Goal: Information Seeking & Learning: Learn about a topic

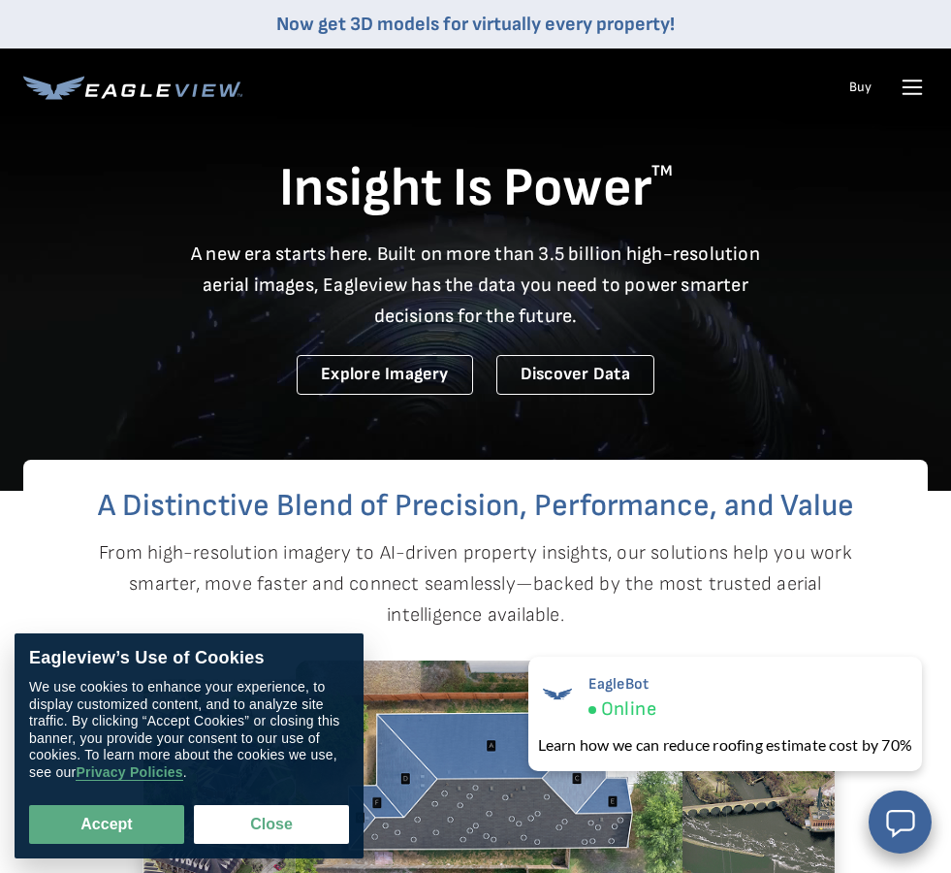
click at [918, 89] on icon at bounding box center [912, 87] width 31 height 31
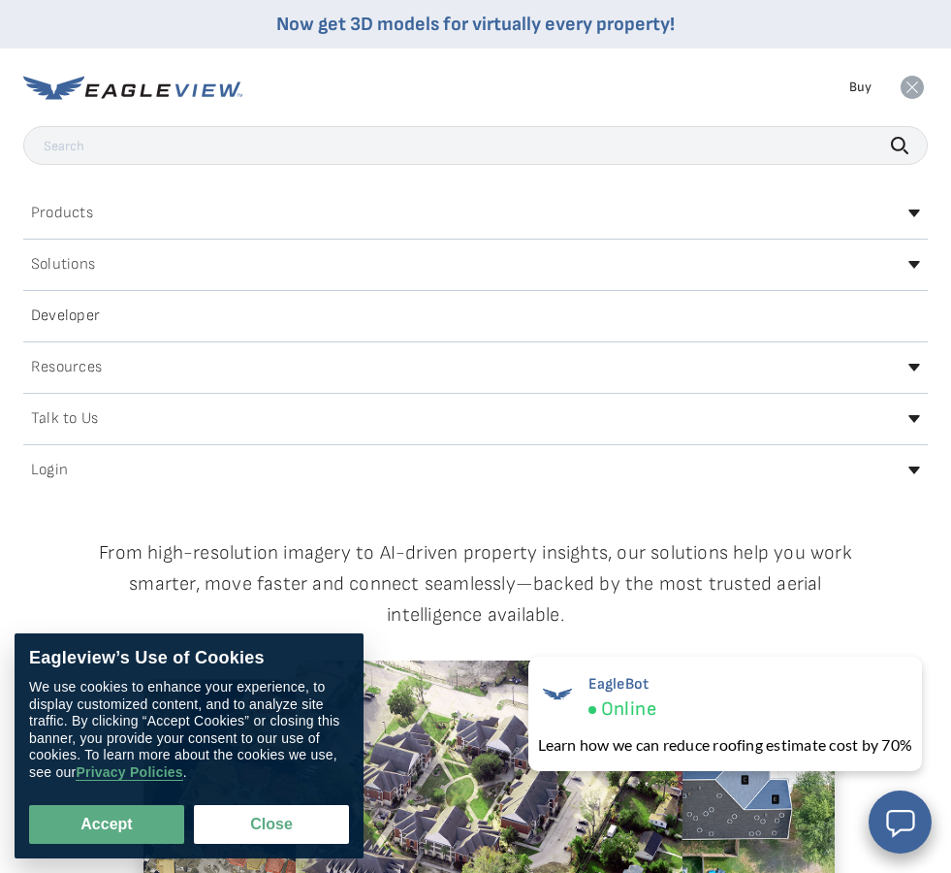
click at [785, 226] on div "Products" at bounding box center [475, 213] width 905 height 31
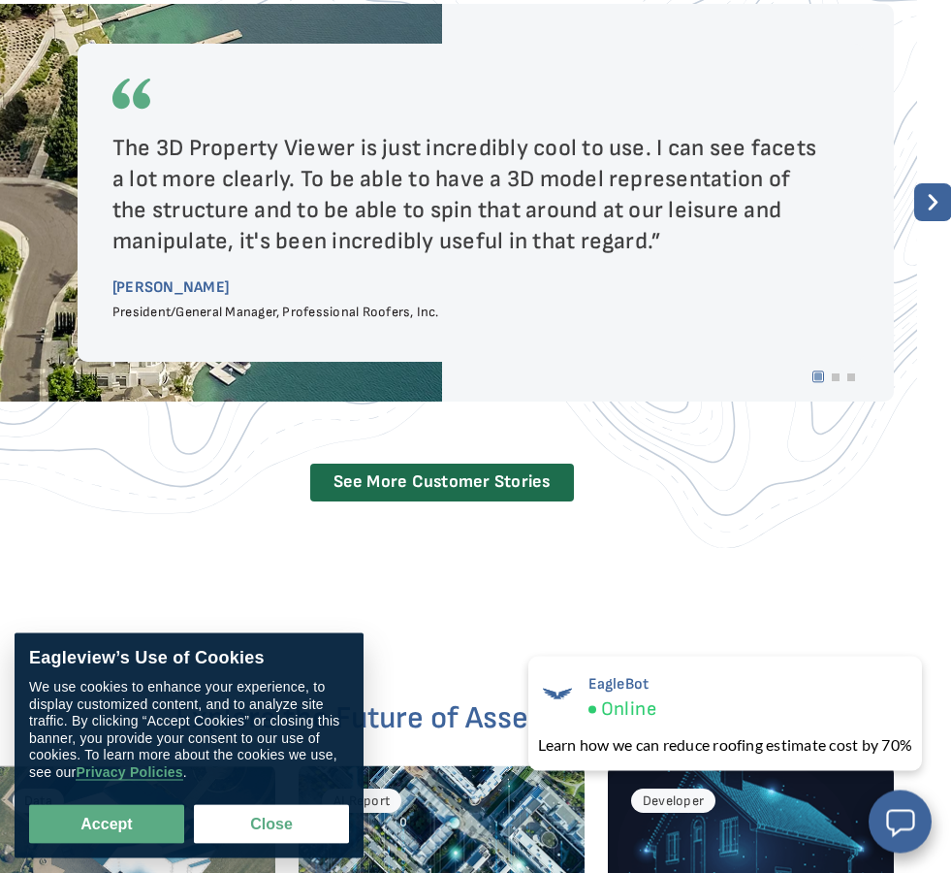
scroll to position [3959, 34]
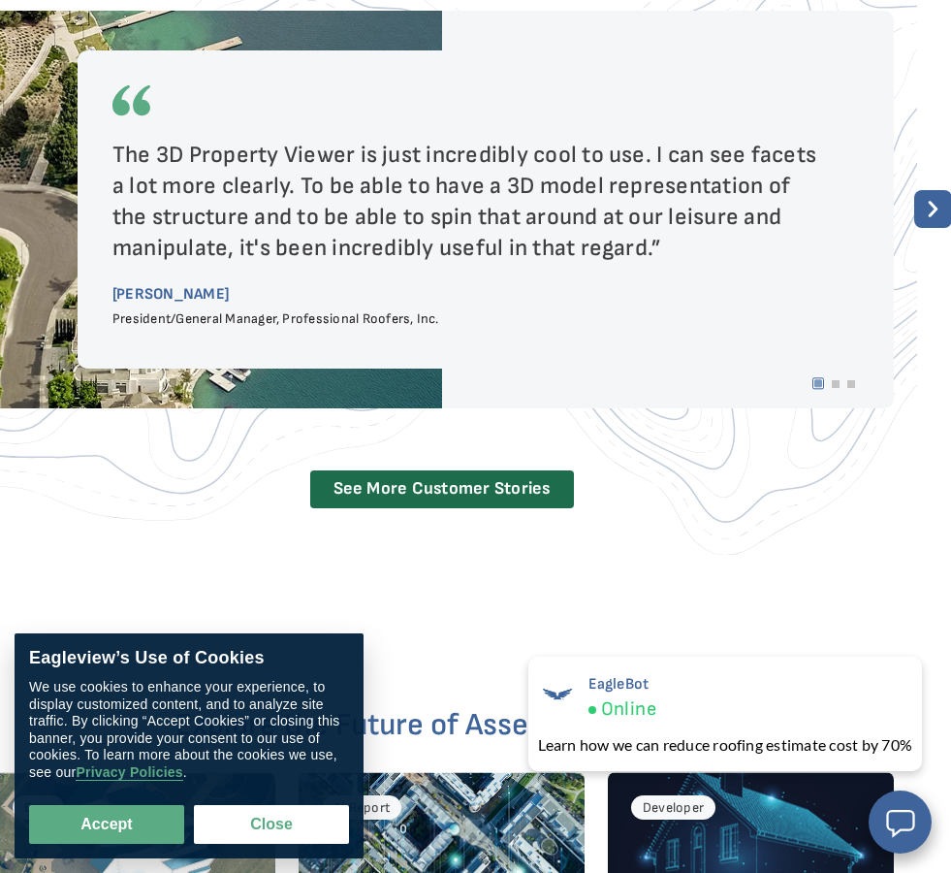
click at [946, 210] on rect at bounding box center [933, 209] width 38 height 38
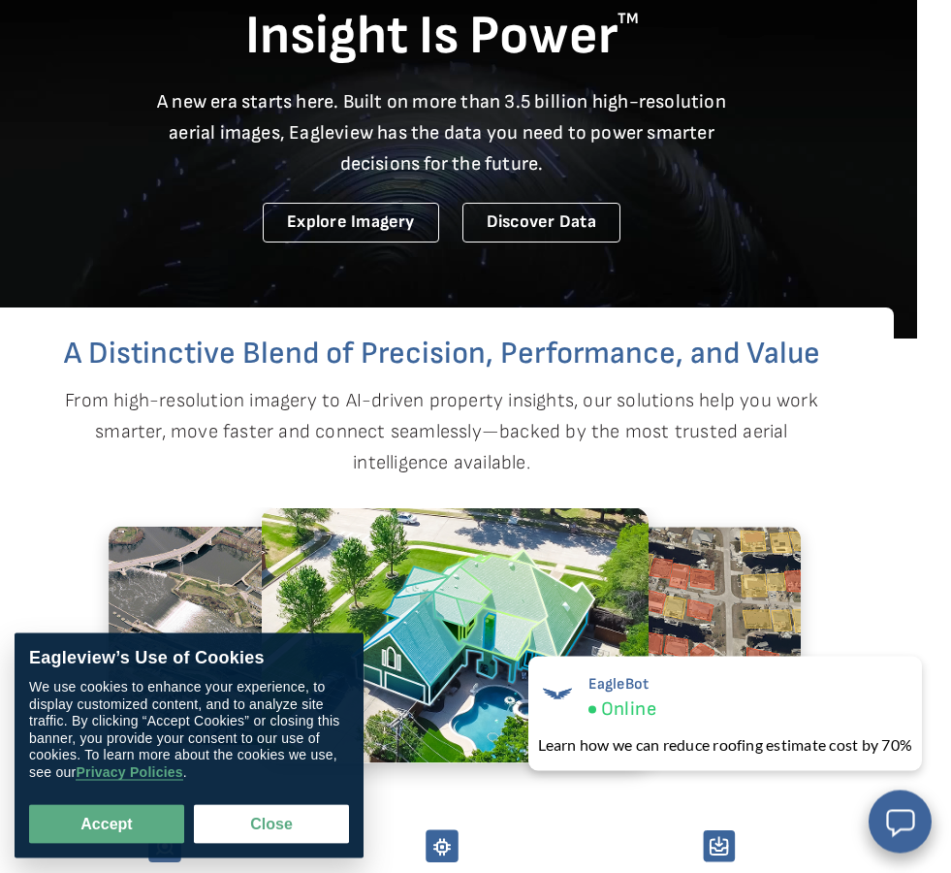
scroll to position [138, 34]
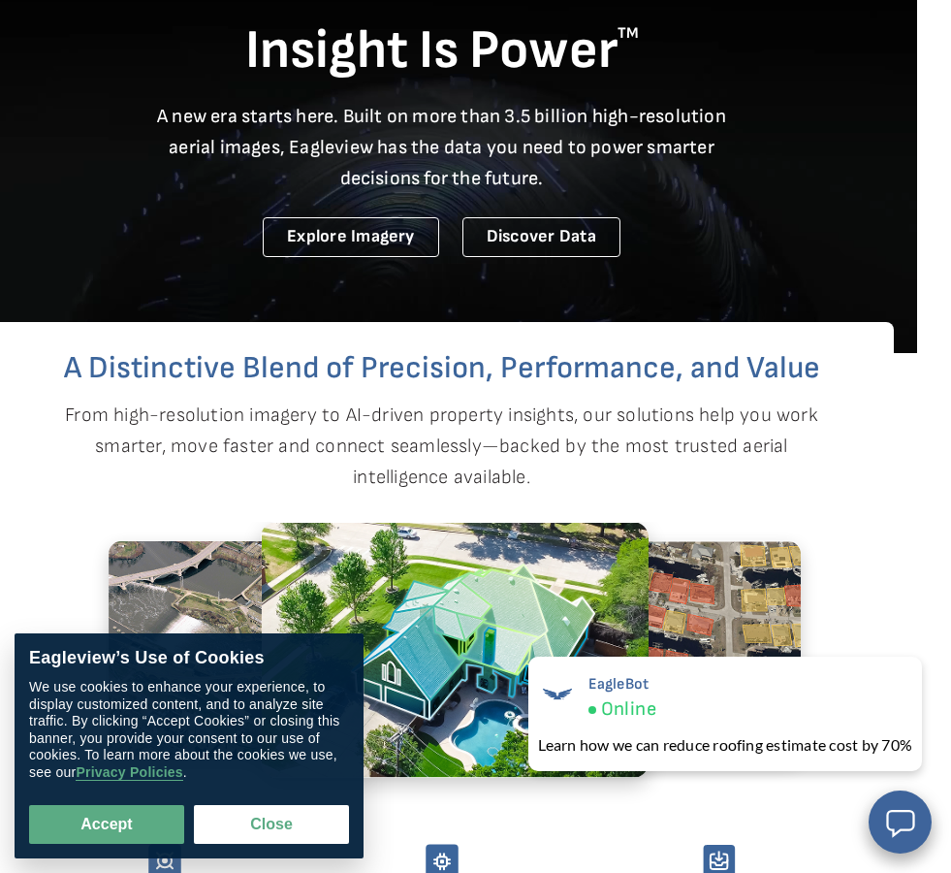
click at [124, 822] on button "Accept" at bounding box center [106, 824] width 155 height 39
checkbox input "true"
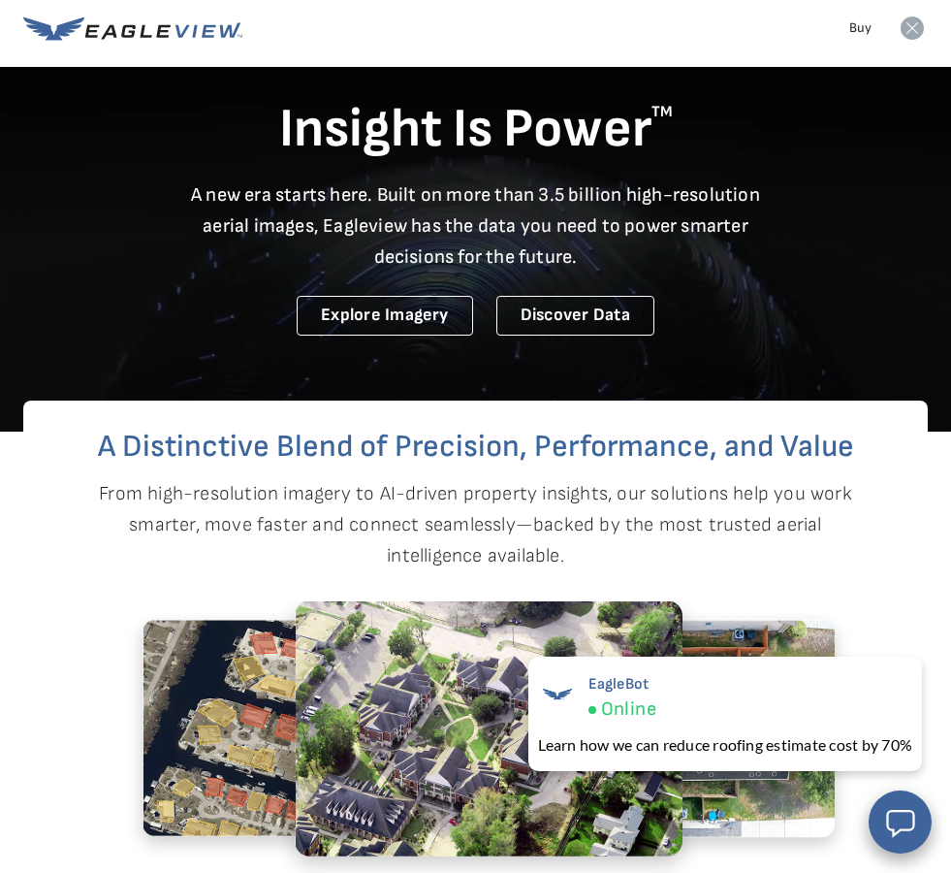
scroll to position [0, 0]
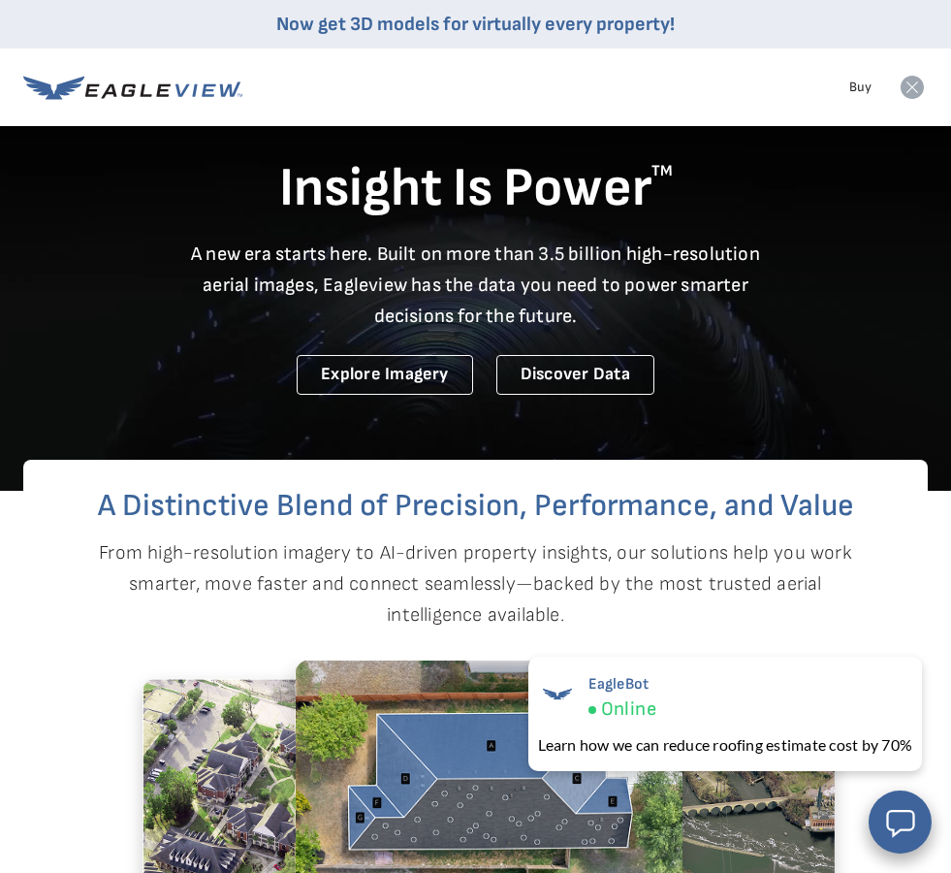
click at [561, 393] on link "Discover Data" at bounding box center [576, 375] width 158 height 40
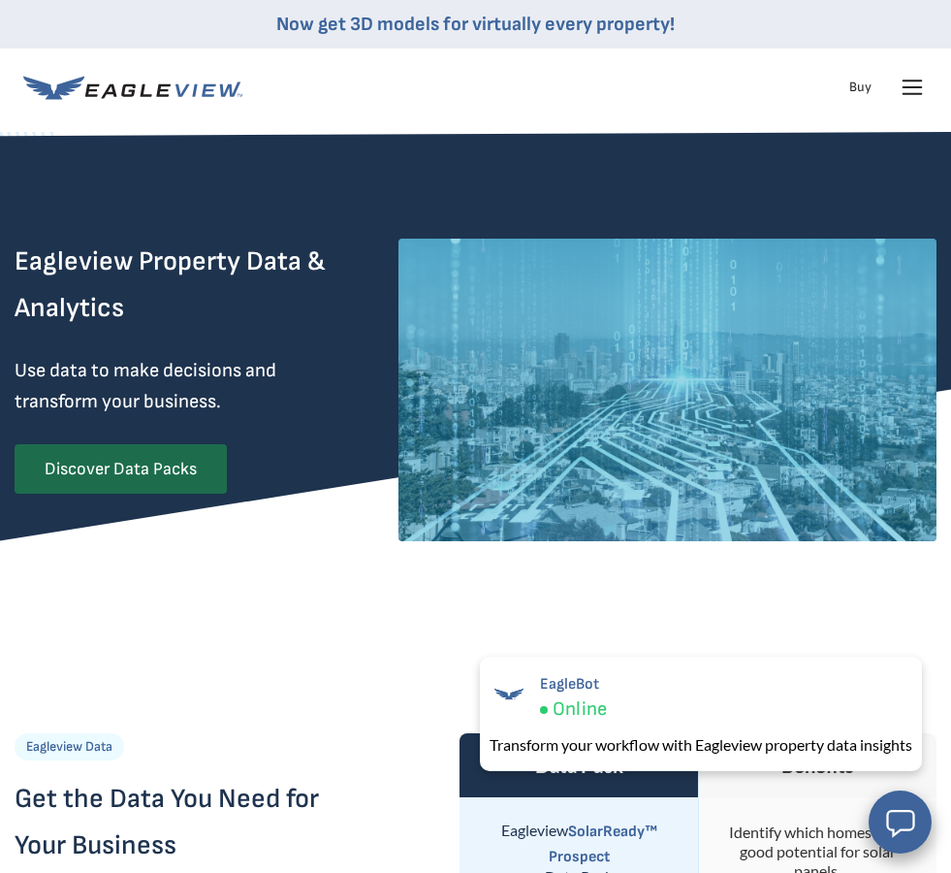
click at [917, 96] on icon at bounding box center [912, 87] width 31 height 31
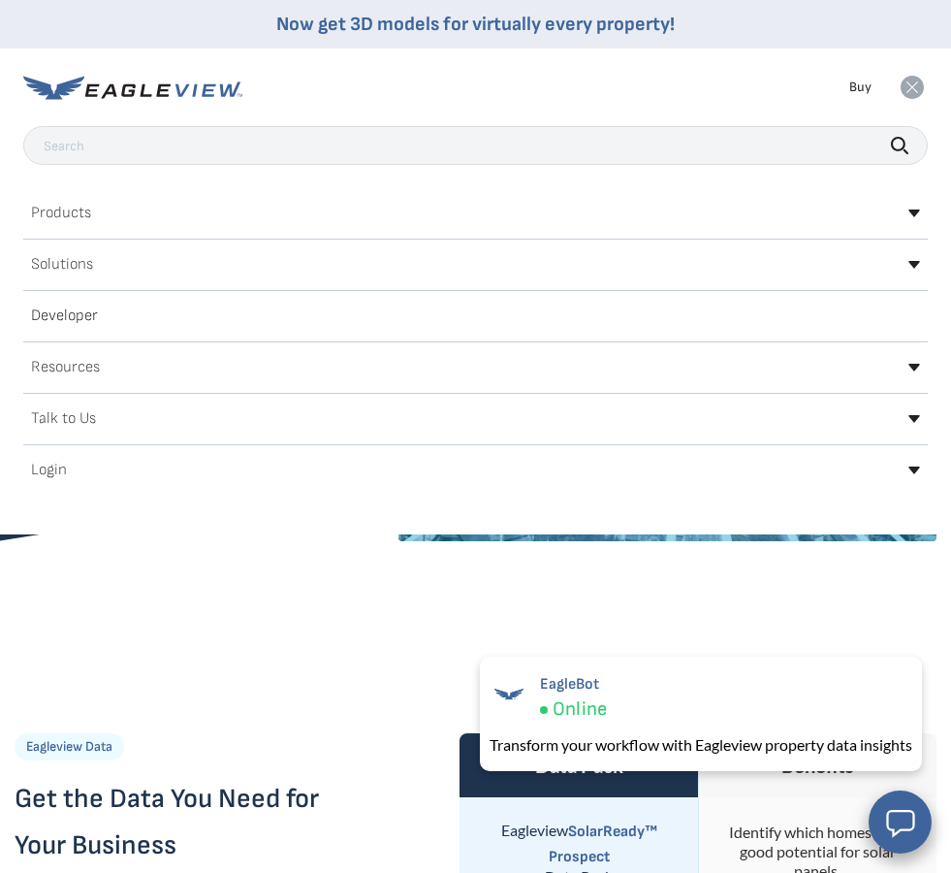
click at [387, 208] on div "Products" at bounding box center [475, 213] width 905 height 31
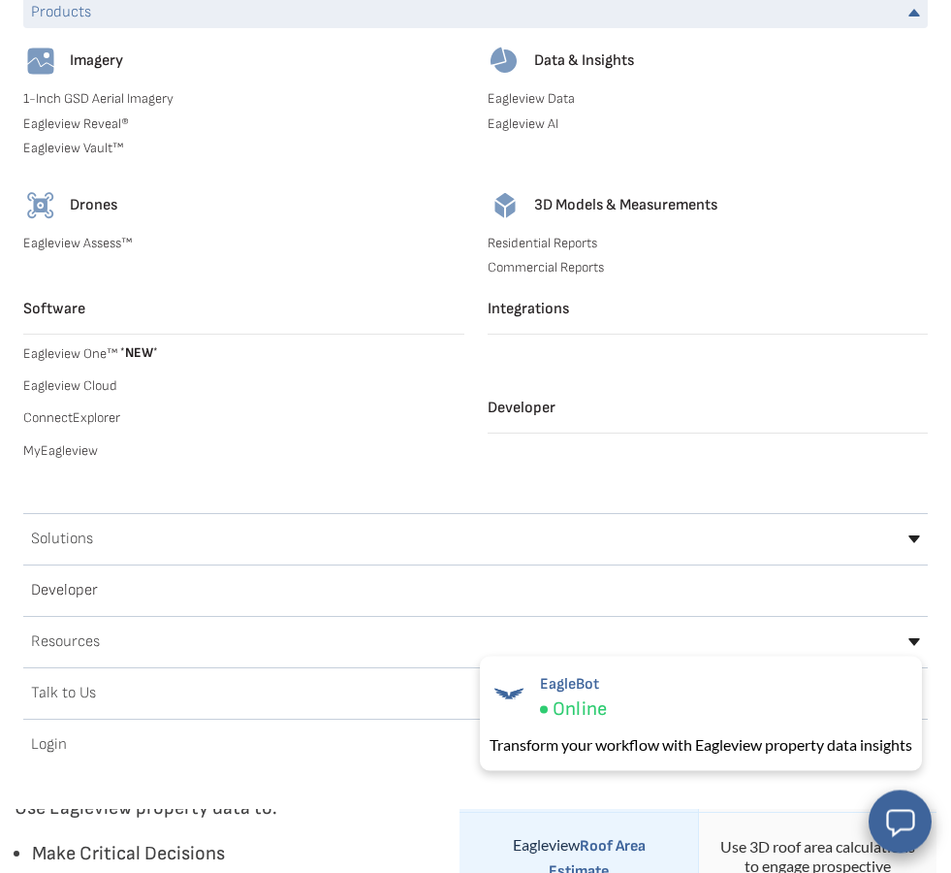
scroll to position [204, 0]
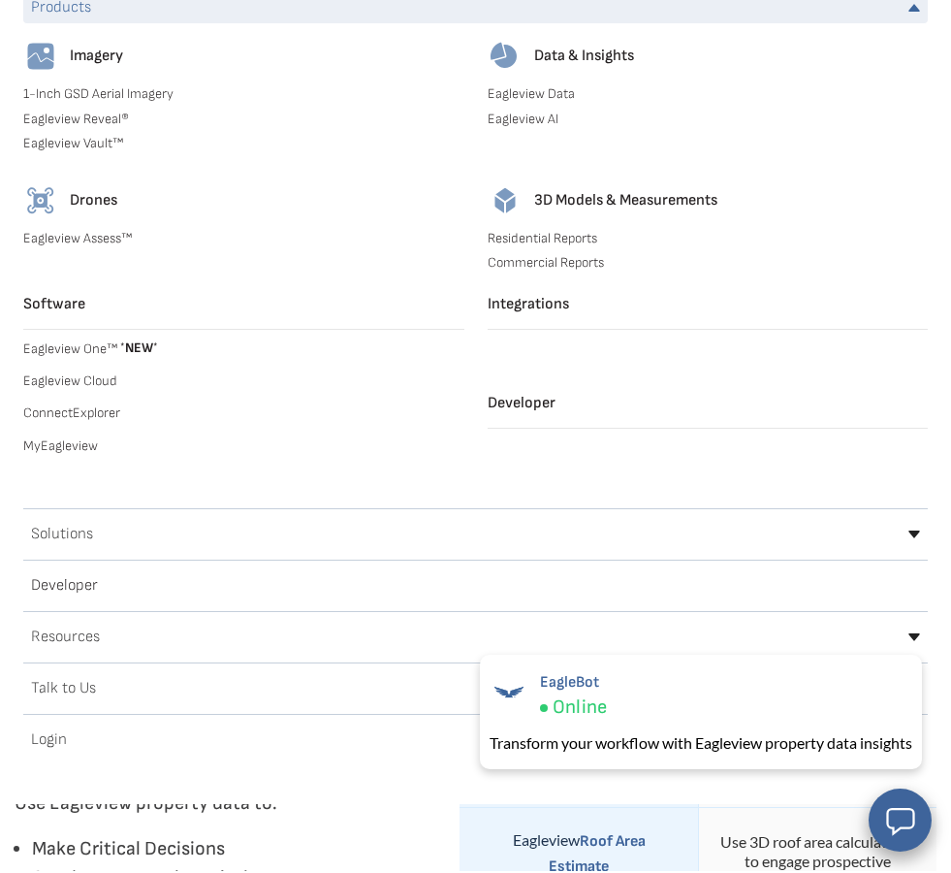
click at [520, 97] on link "Eagleview Data" at bounding box center [708, 95] width 441 height 17
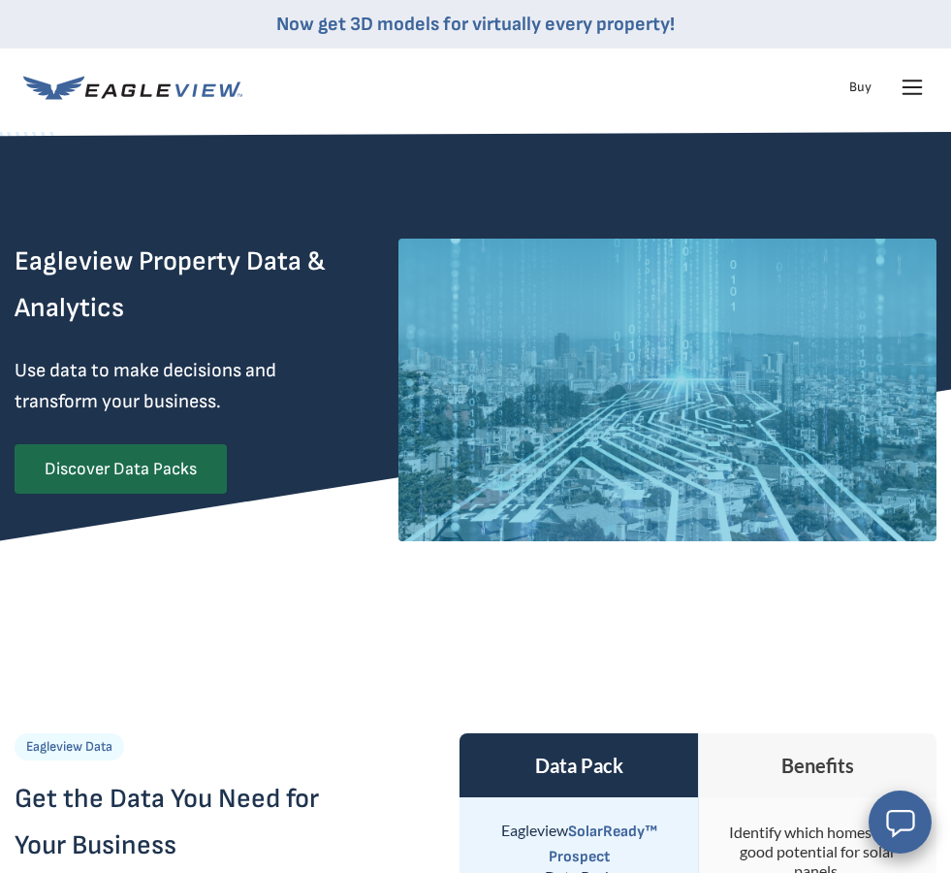
click at [917, 80] on icon at bounding box center [913, 80] width 18 height 0
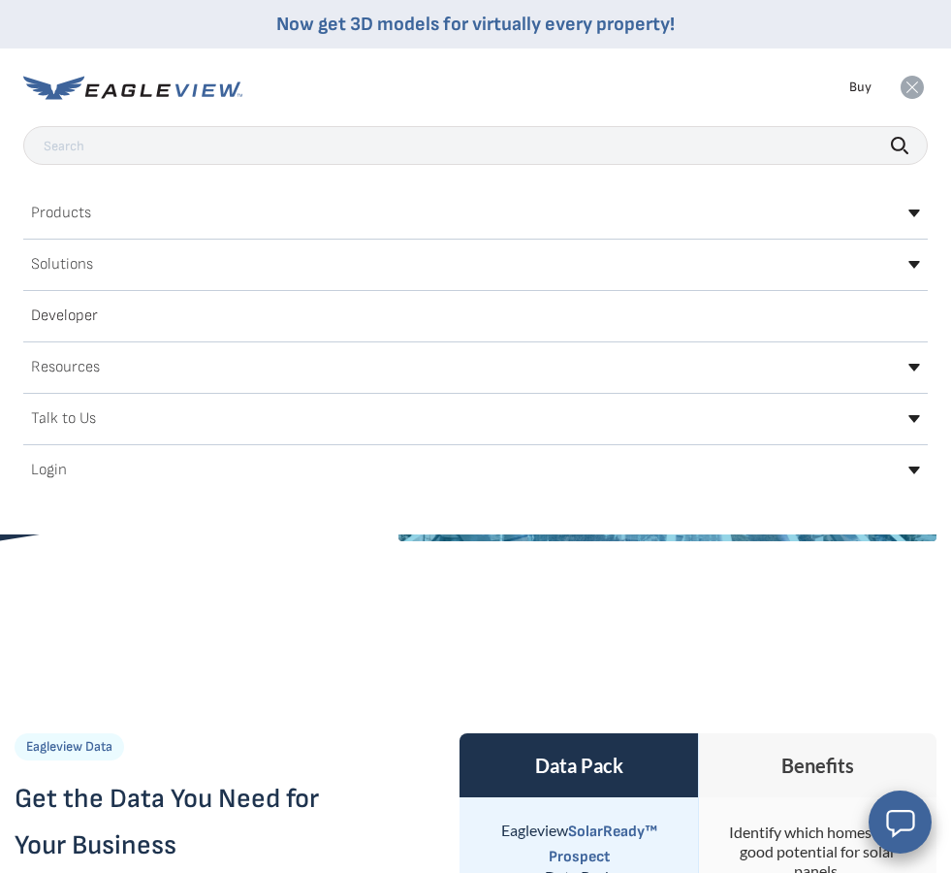
click at [56, 194] on div "Search Products Our Product Areas Imagery 1-Inch GSD Aerial Imagery Eagleview D…" at bounding box center [475, 306] width 905 height 360
click at [93, 226] on div "Products" at bounding box center [475, 213] width 905 height 31
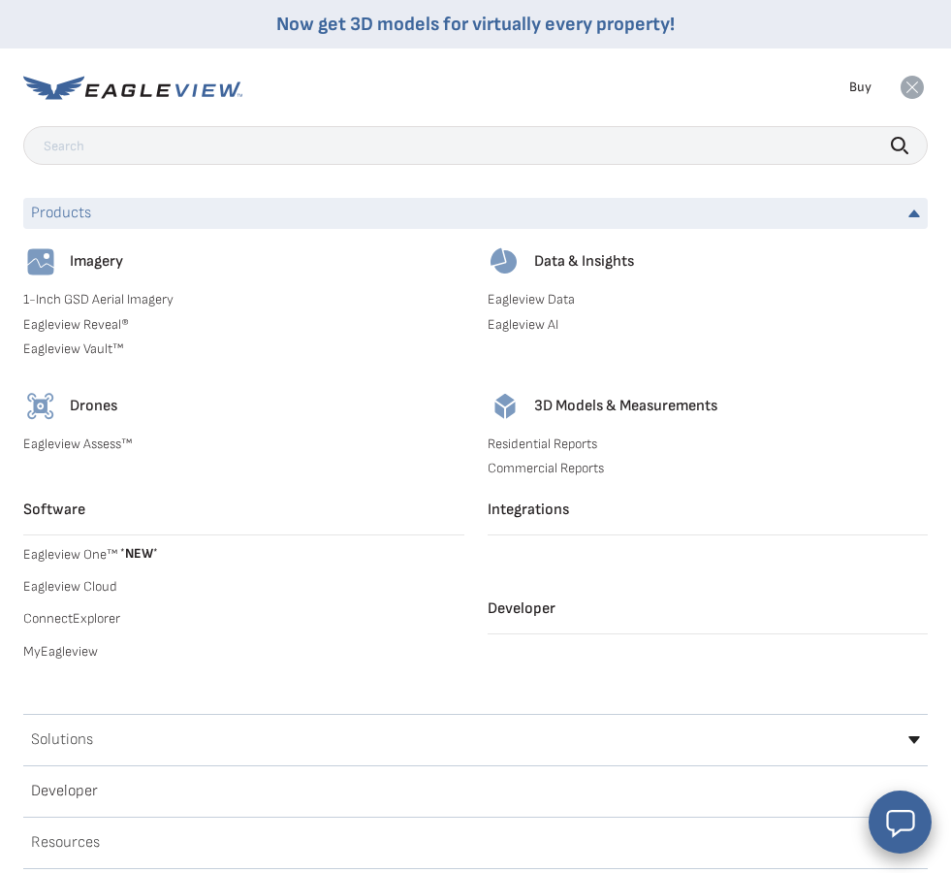
click at [100, 275] on div "Imagery" at bounding box center [243, 261] width 441 height 35
click at [55, 291] on link "1-Inch GSD Aerial Imagery" at bounding box center [243, 299] width 441 height 17
click at [81, 274] on div "Imagery" at bounding box center [243, 261] width 441 height 35
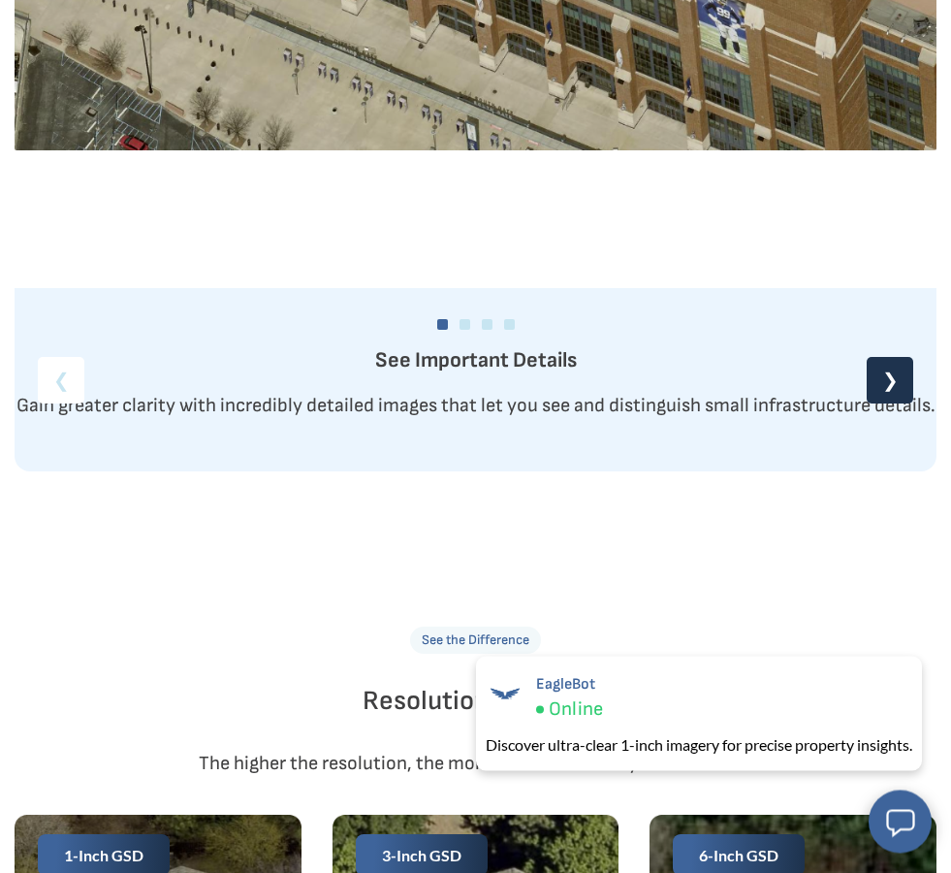
scroll to position [2368, 0]
click at [887, 395] on div "❯" at bounding box center [890, 380] width 47 height 47
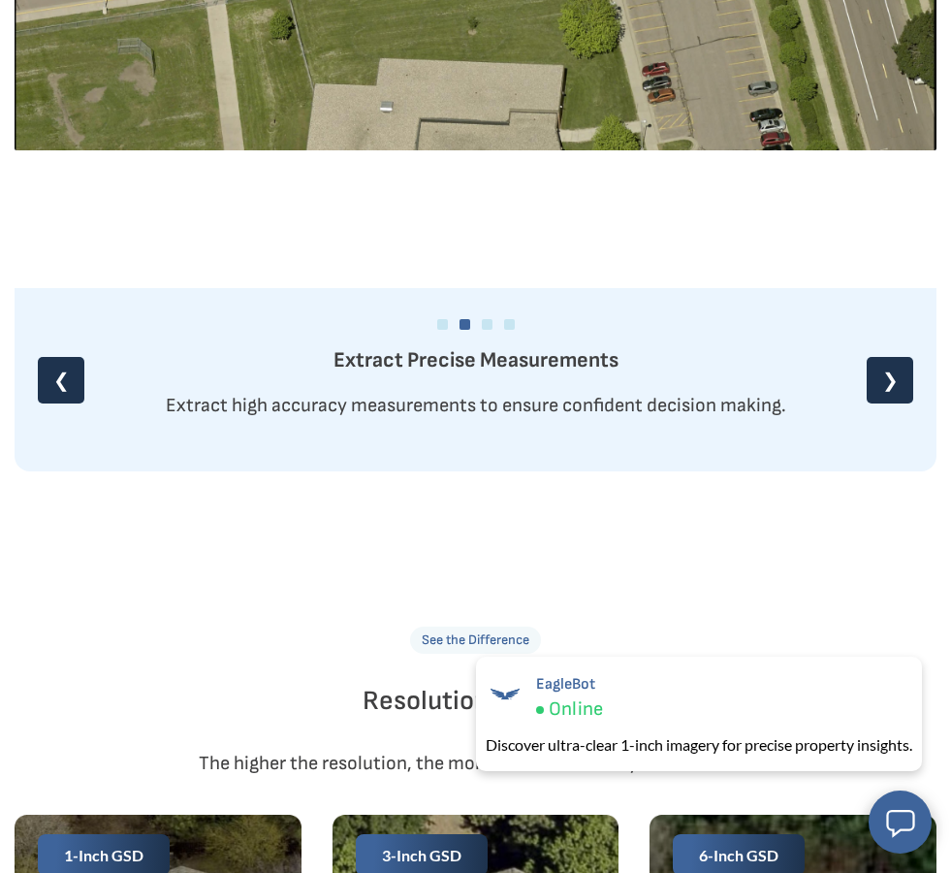
click at [901, 400] on div "❯" at bounding box center [890, 380] width 47 height 47
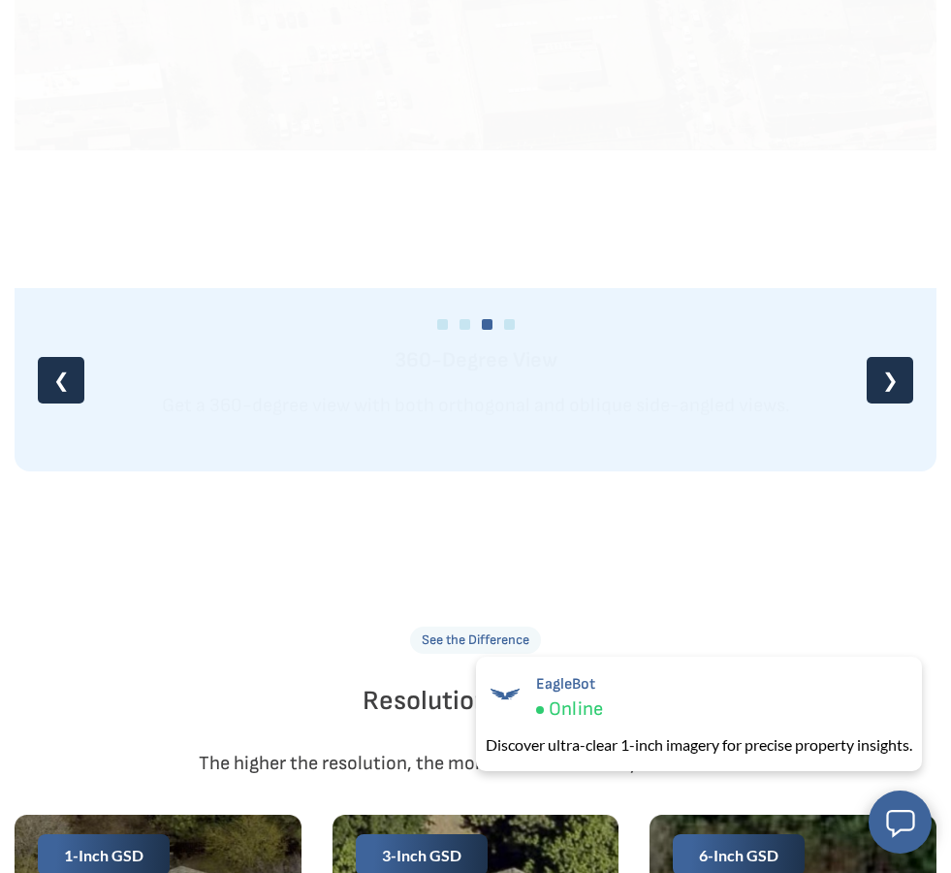
click at [888, 401] on div "❯" at bounding box center [890, 380] width 47 height 47
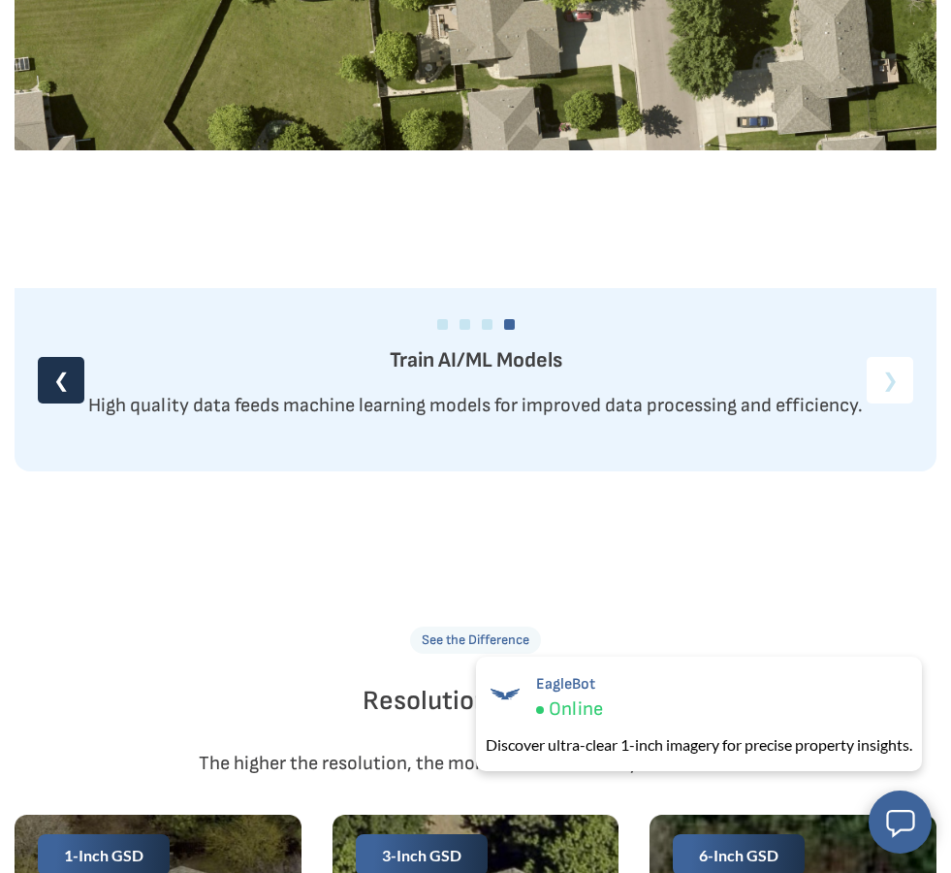
click at [66, 386] on div "❮" at bounding box center [61, 380] width 47 height 47
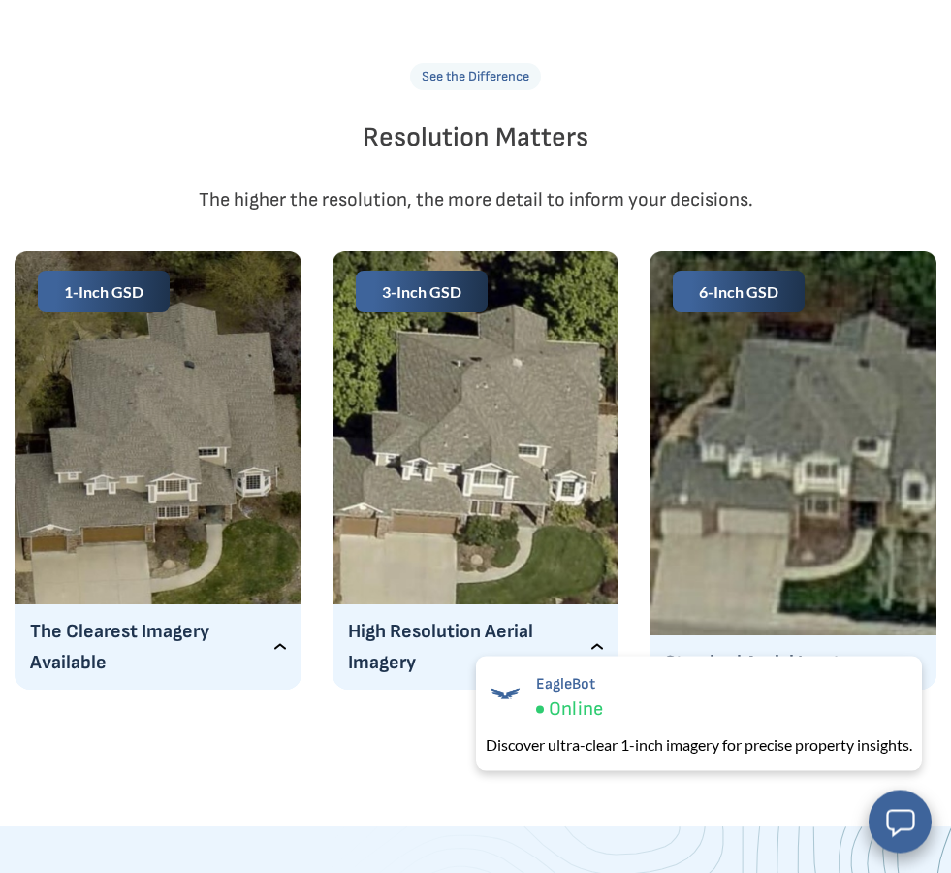
scroll to position [2932, 0]
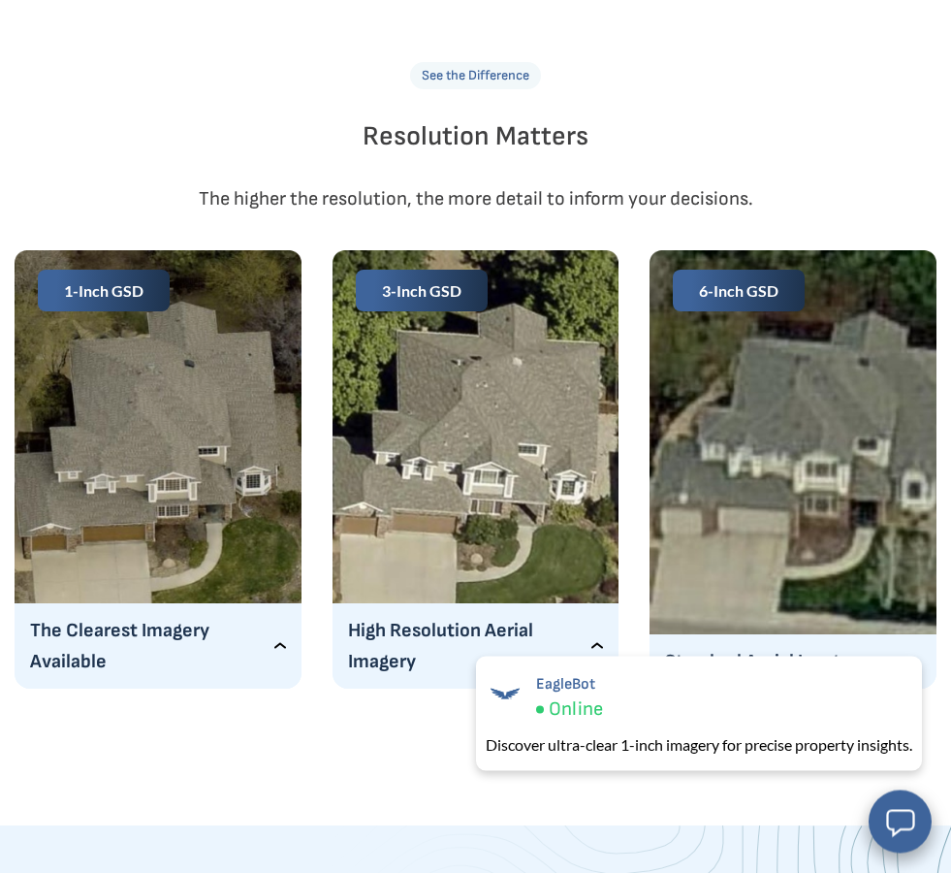
click at [373, 650] on p "High Resolution Aerial Imagery" at bounding box center [476, 647] width 256 height 62
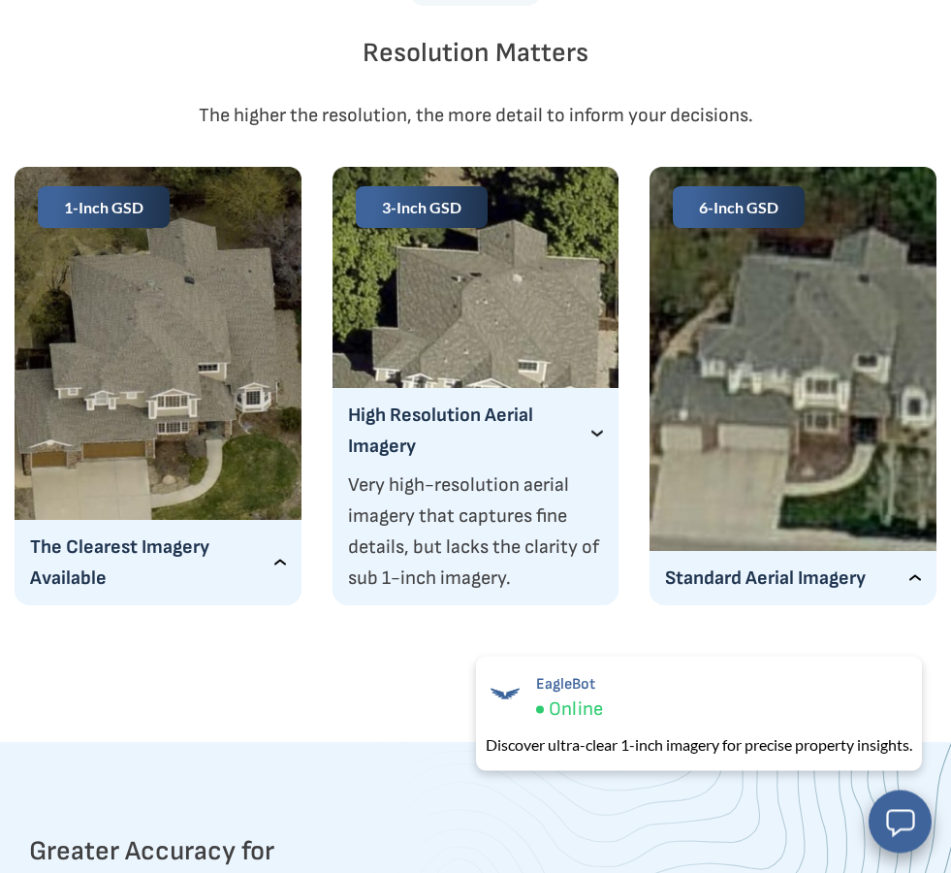
scroll to position [3016, 0]
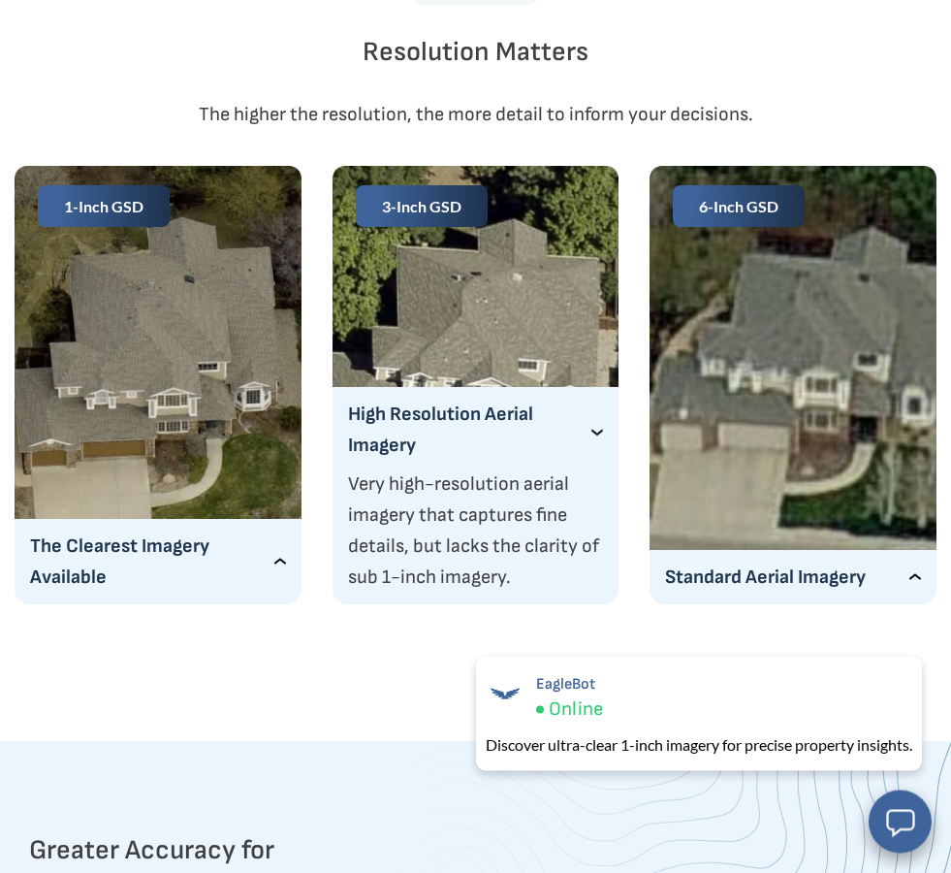
click at [168, 566] on p "The Clearest Imagery Available" at bounding box center [158, 562] width 256 height 62
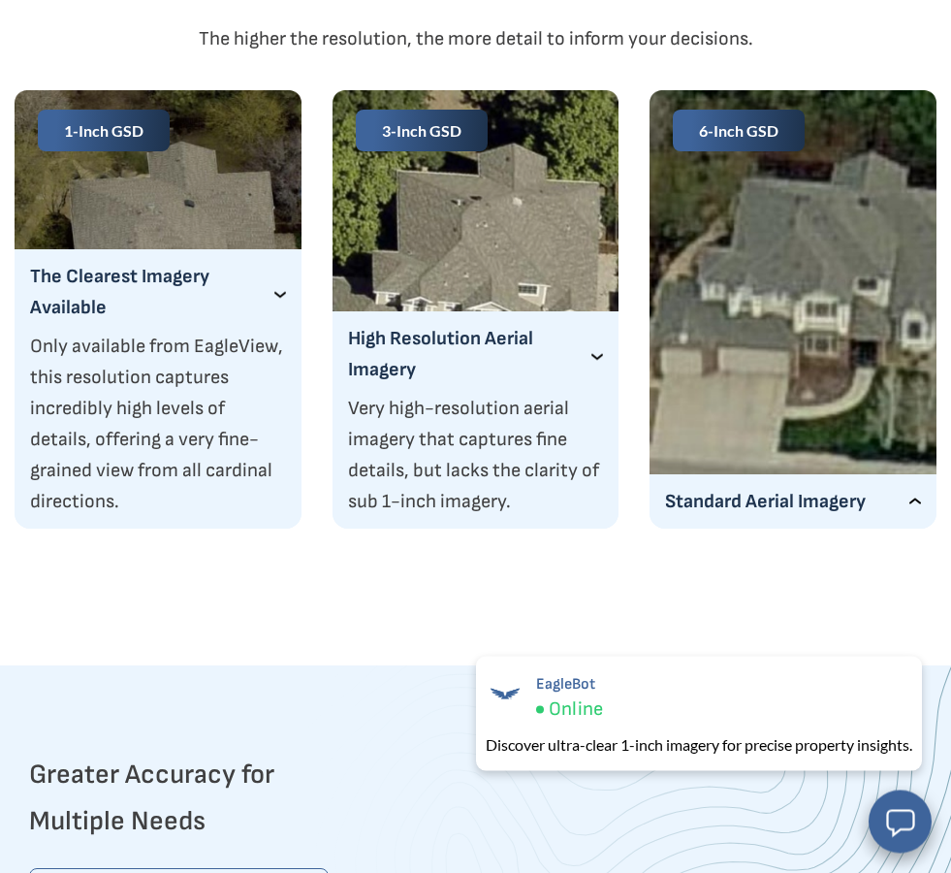
scroll to position [3093, 0]
click at [764, 491] on p "Standard Aerial Imagery" at bounding box center [793, 501] width 256 height 31
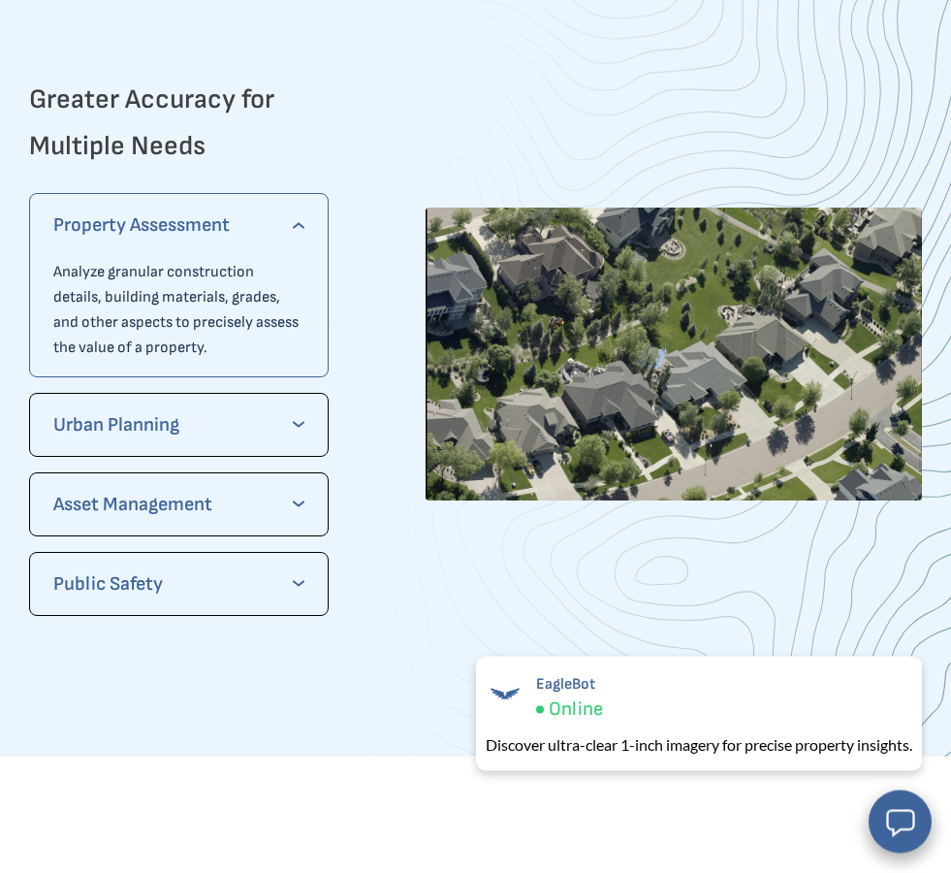
scroll to position [3769, 0]
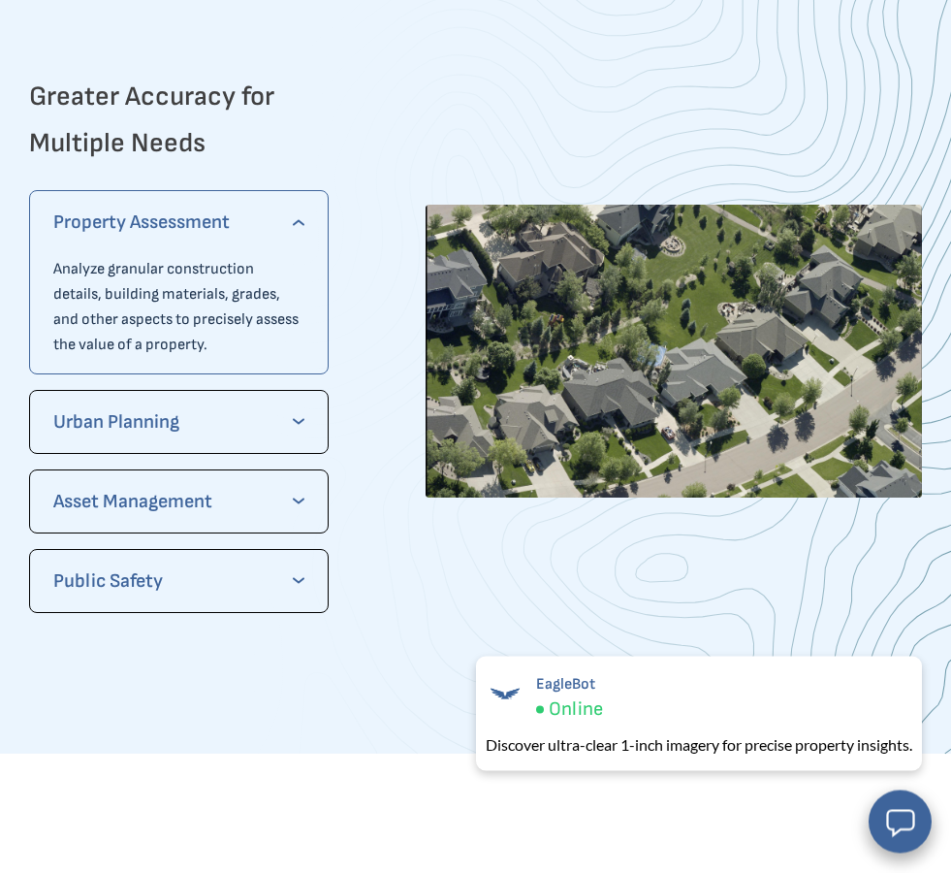
click at [80, 453] on div "Urban Planning Get the minute details needed to extract precise data for mappin…" at bounding box center [179, 423] width 300 height 64
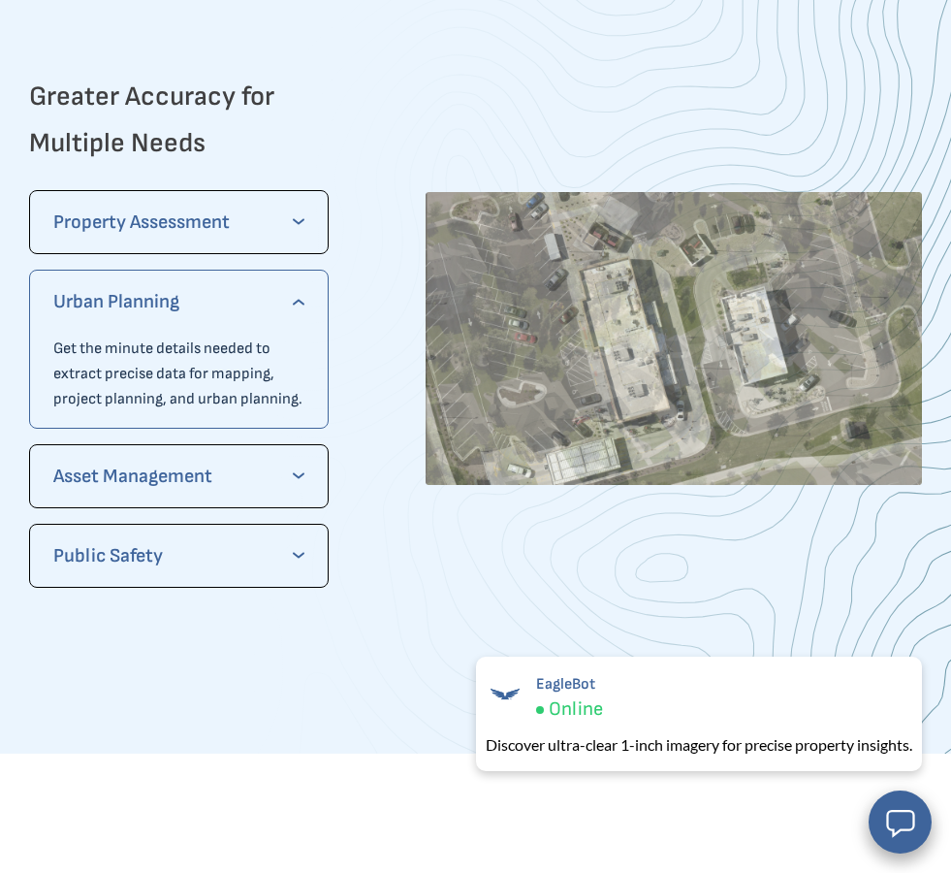
click at [44, 422] on div "Urban Planning Get the minute details needed to extract precise data for mappin…" at bounding box center [179, 349] width 300 height 159
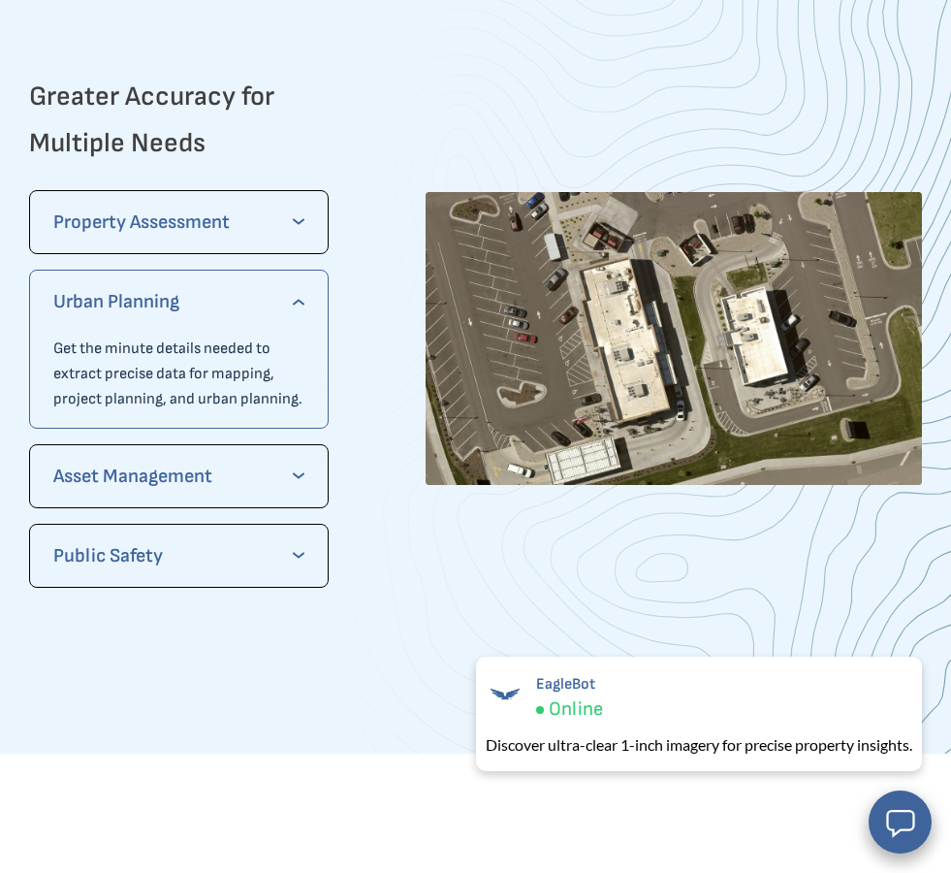
click at [101, 491] on p "Asset Management" at bounding box center [178, 476] width 251 height 31
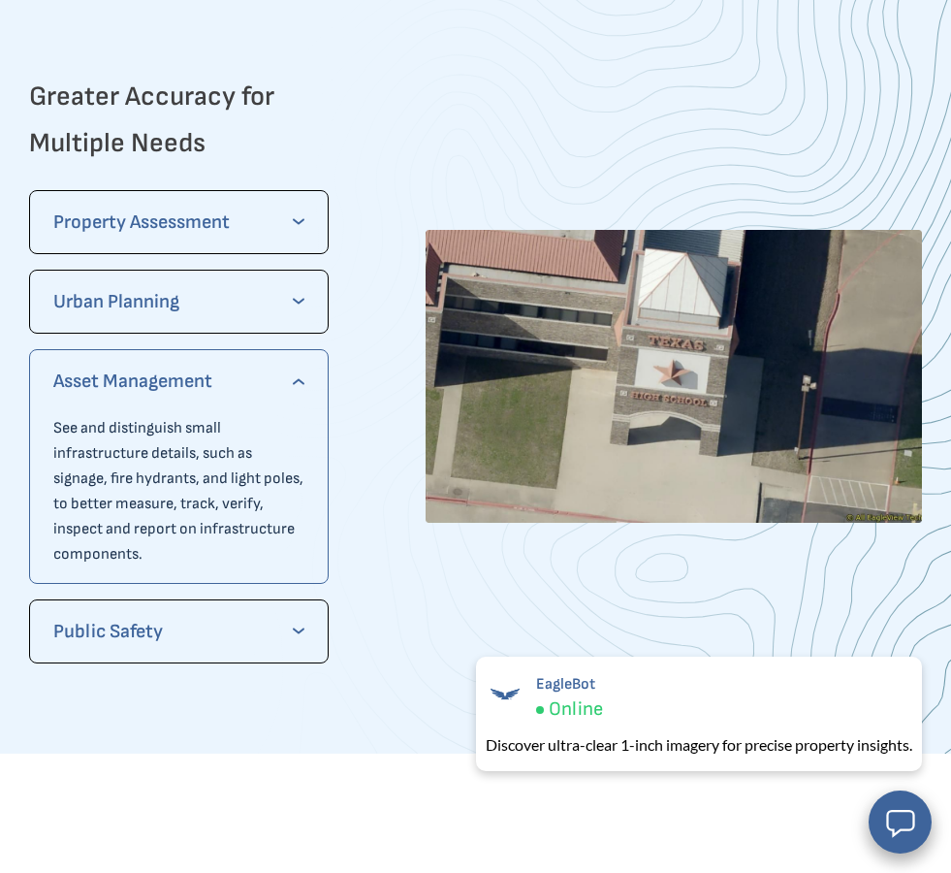
click at [91, 222] on p "Property Assessment" at bounding box center [178, 222] width 251 height 31
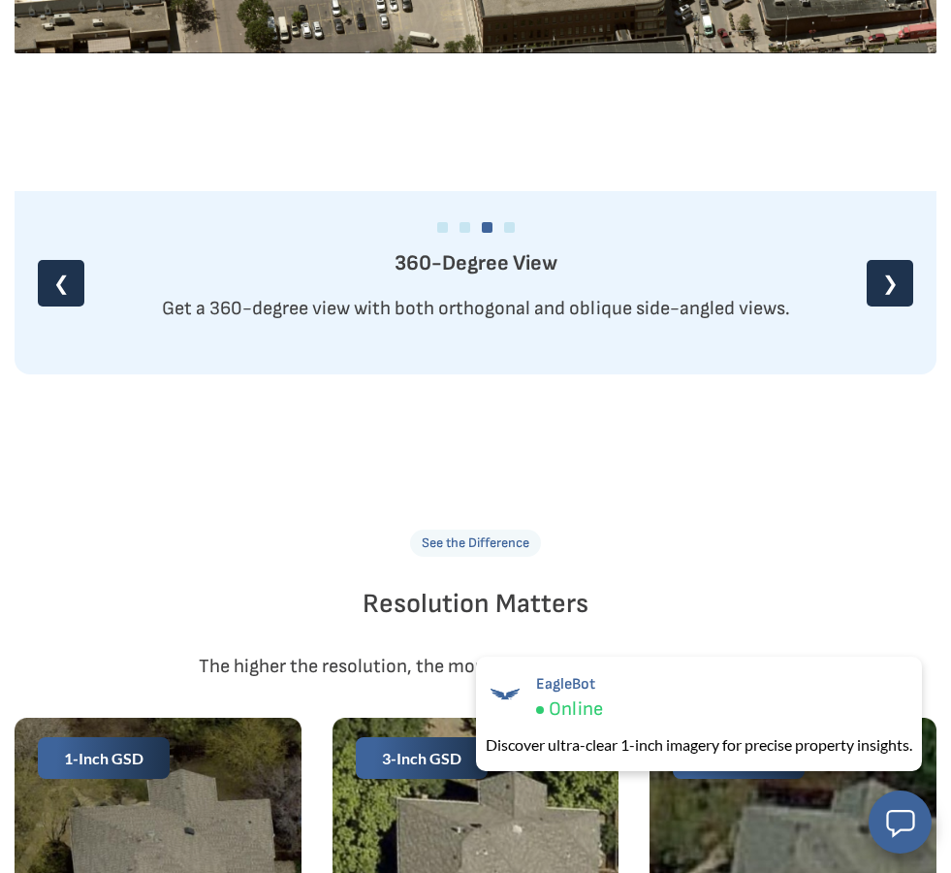
scroll to position [2490, 0]
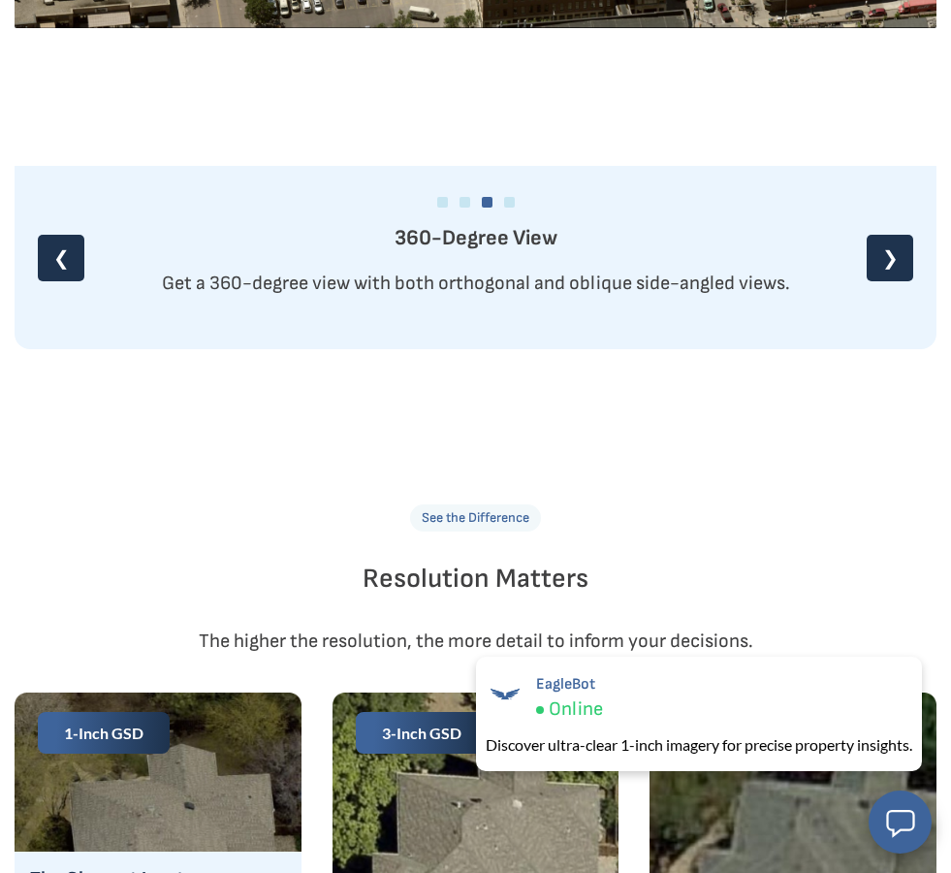
click at [52, 263] on div "❮" at bounding box center [61, 258] width 47 height 47
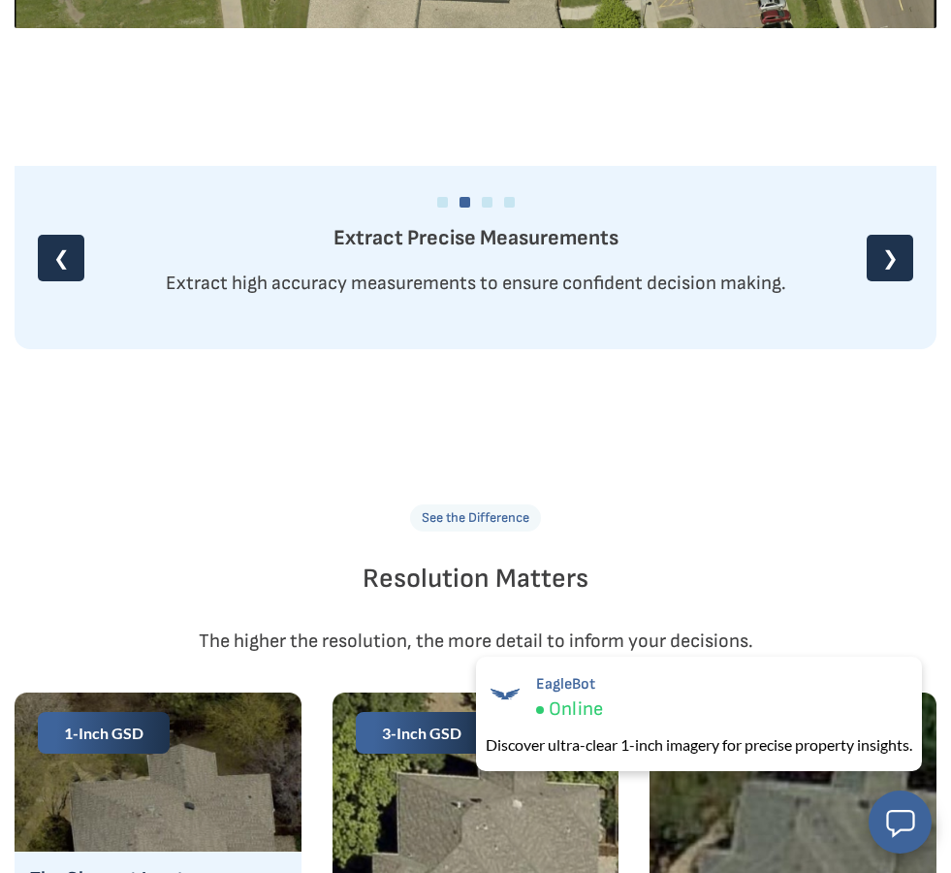
click at [38, 253] on div "❮" at bounding box center [61, 258] width 47 height 47
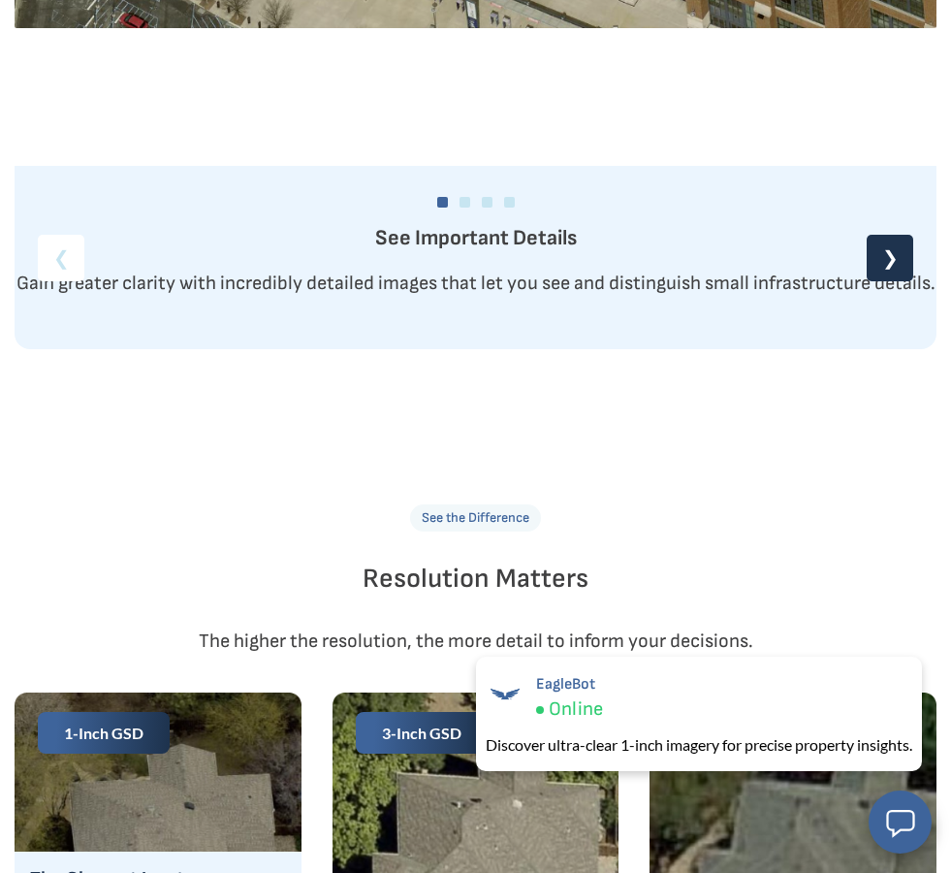
click at [59, 273] on p "Gain greater clarity with incredibly detailed images that let you see and disti…" at bounding box center [476, 283] width 922 height 31
